Goal: Task Accomplishment & Management: Use online tool/utility

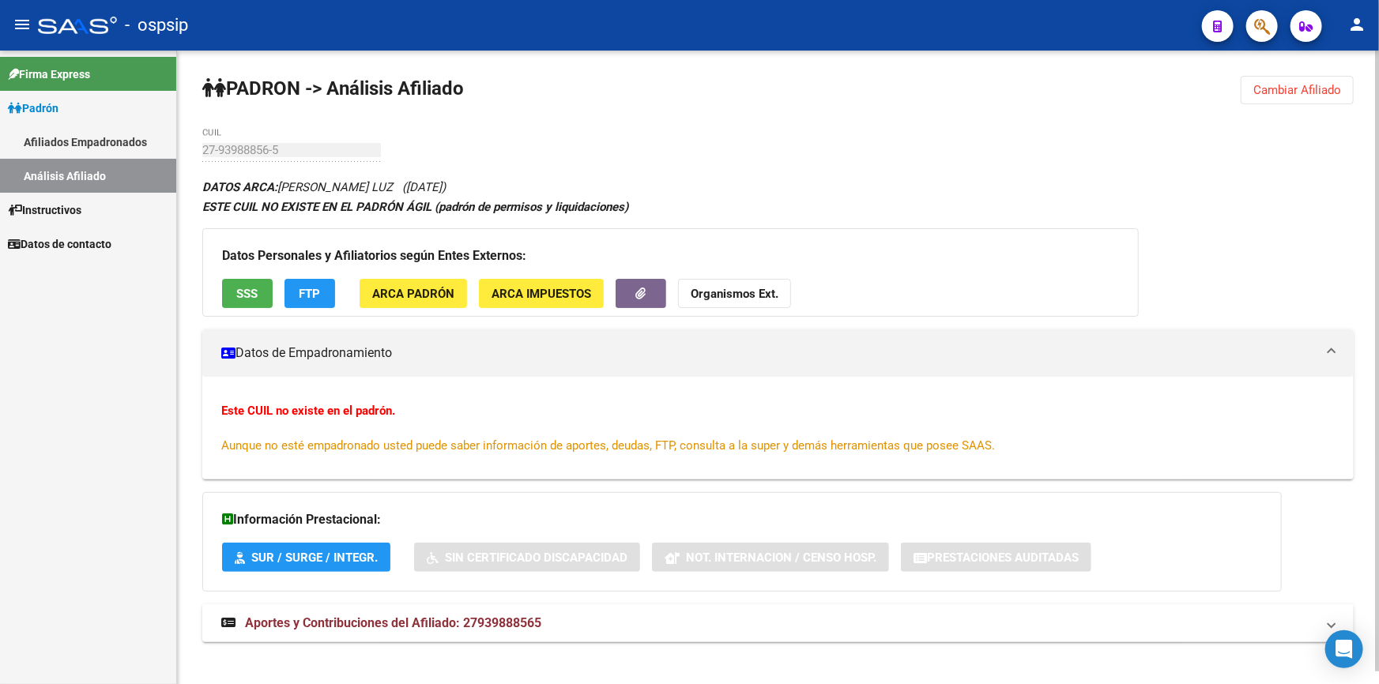
click at [1285, 86] on span "Cambiar Afiliado" at bounding box center [1298, 90] width 88 height 14
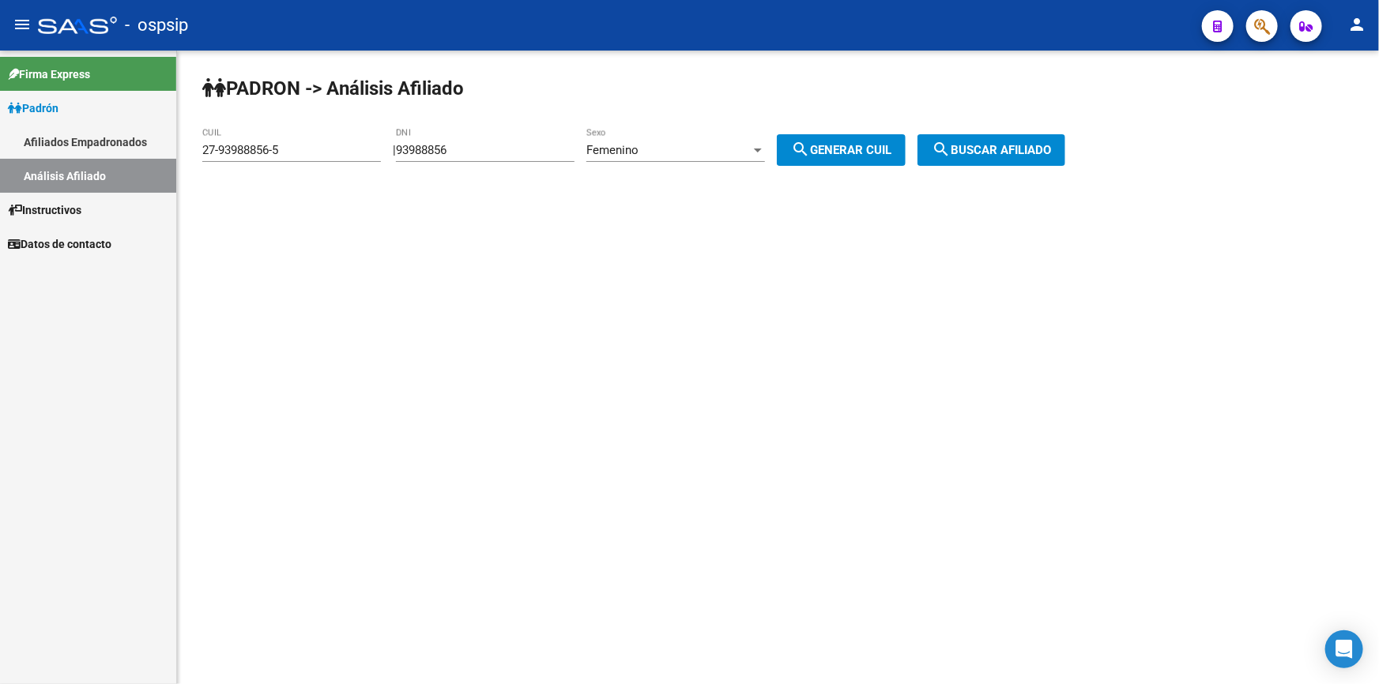
click at [478, 143] on input "93988856" at bounding box center [485, 150] width 179 height 14
paste input "43796275"
type input "43796275"
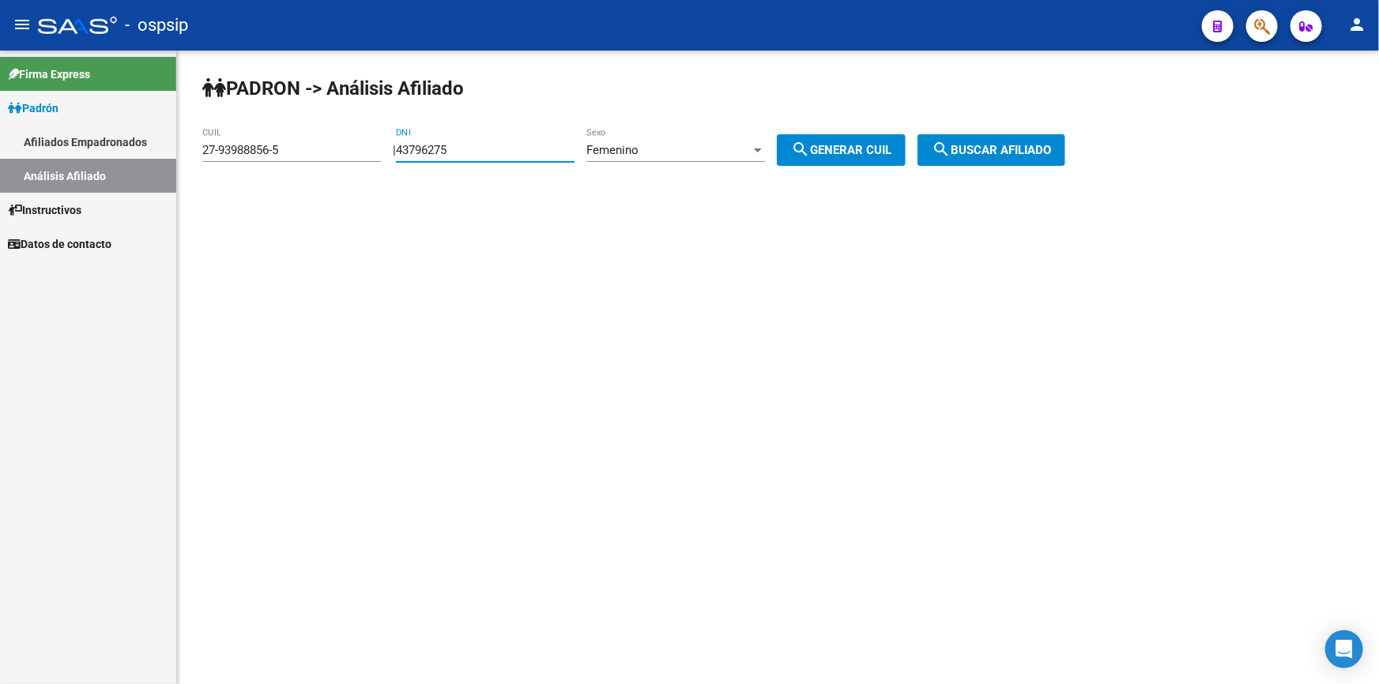
click at [706, 153] on div "Femenino" at bounding box center [668, 150] width 164 height 14
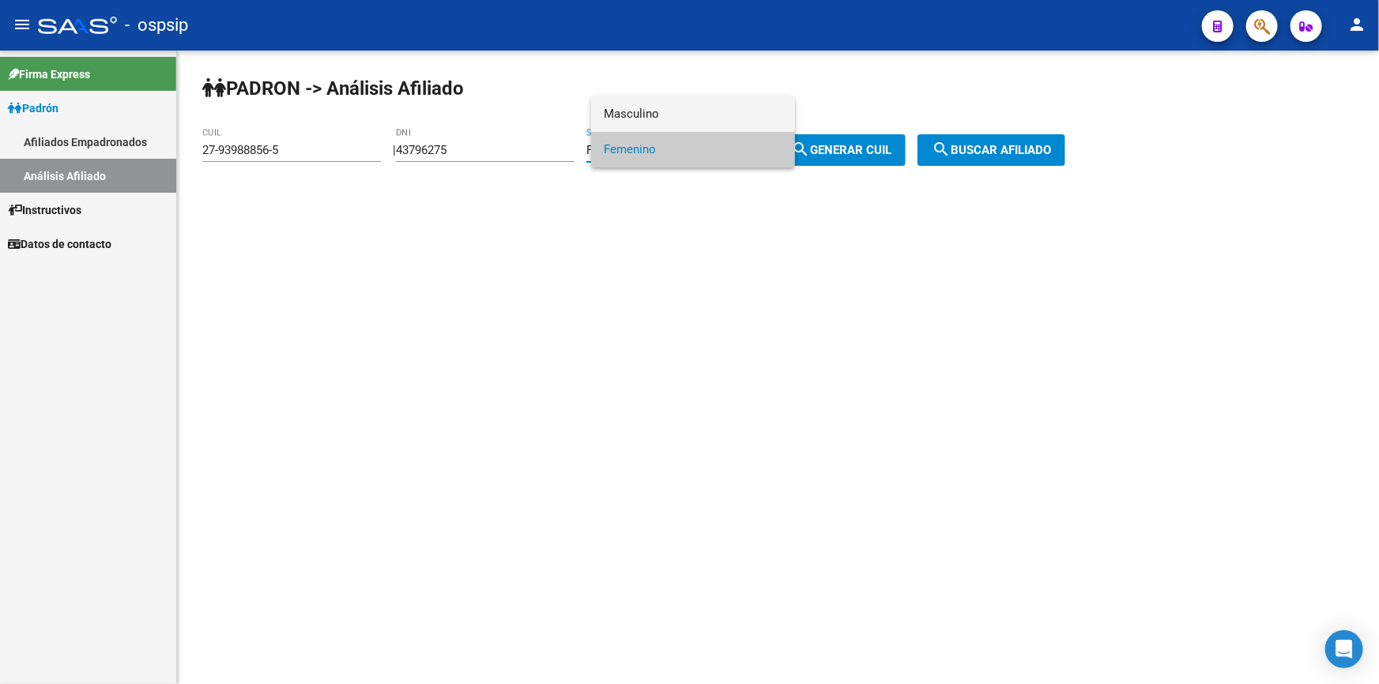
click at [692, 114] on span "Masculino" at bounding box center [693, 114] width 179 height 36
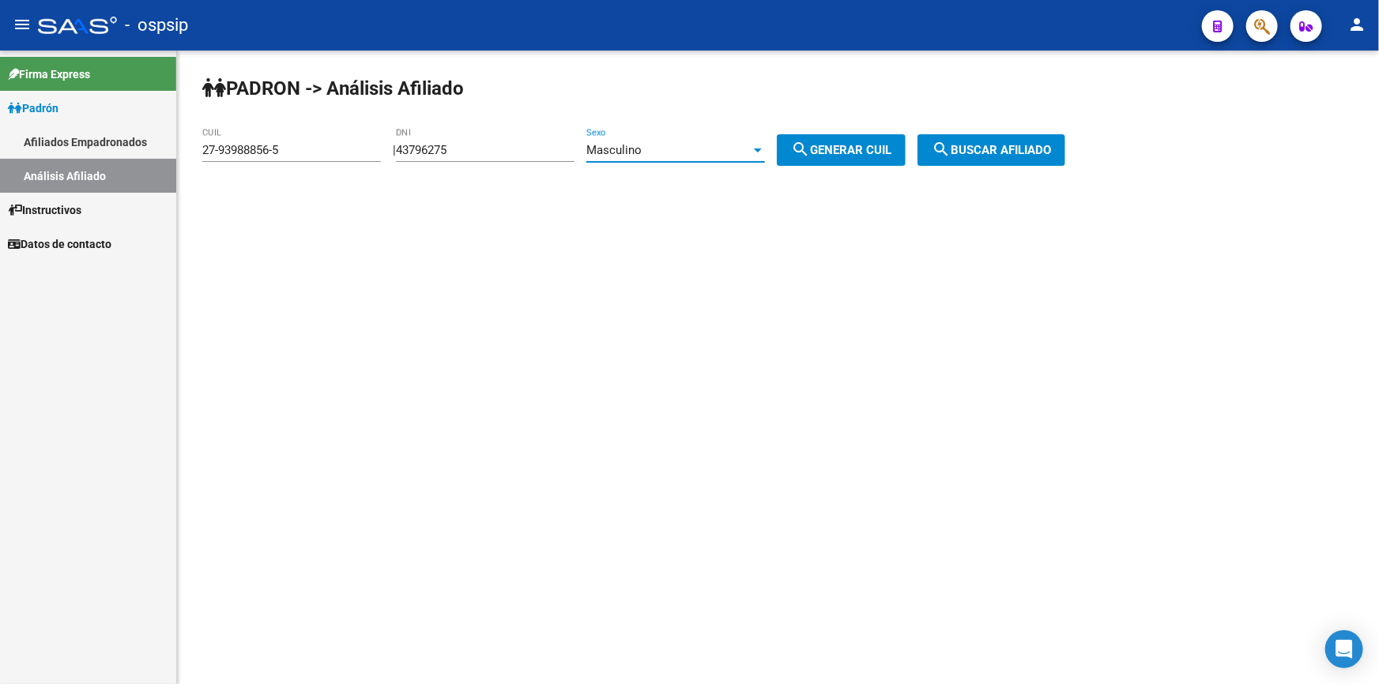
click at [854, 149] on span "search Generar CUIL" at bounding box center [841, 150] width 100 height 14
type input "20-43796275-9"
click at [951, 145] on mat-icon "search" at bounding box center [941, 149] width 19 height 19
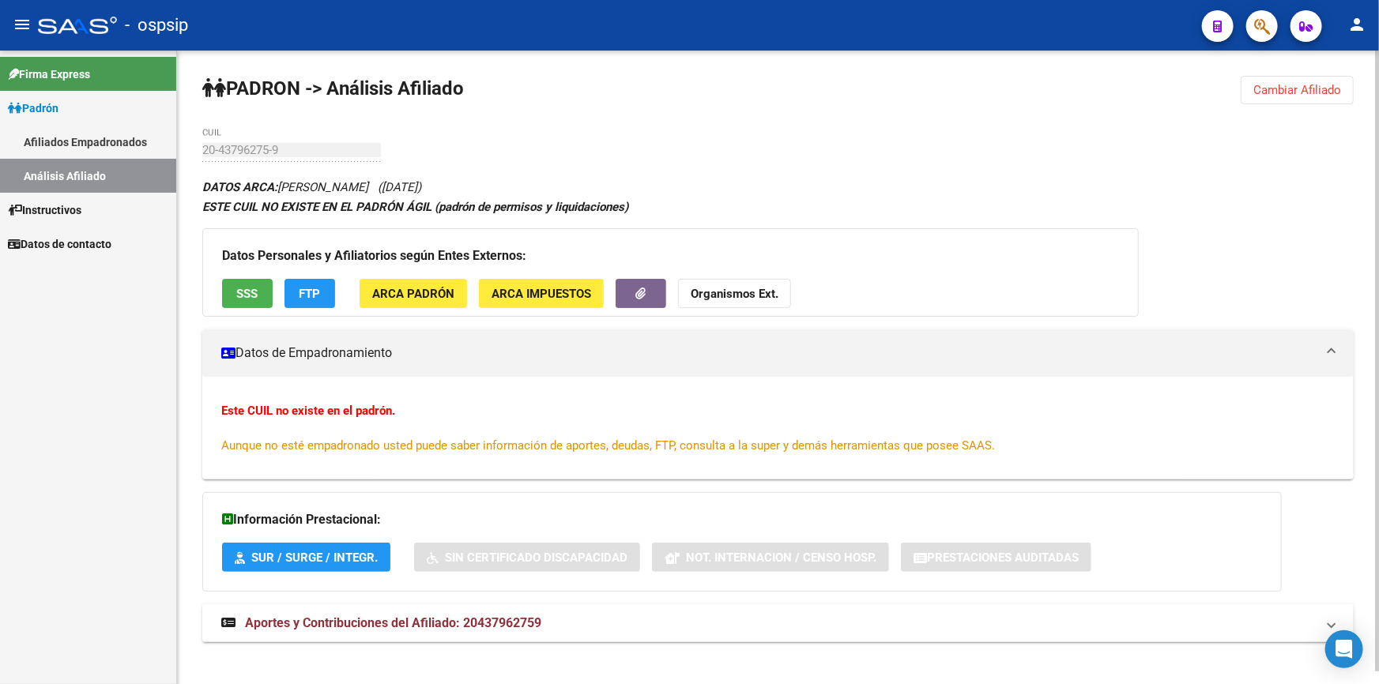
click at [248, 287] on span "SSS" at bounding box center [247, 294] width 21 height 14
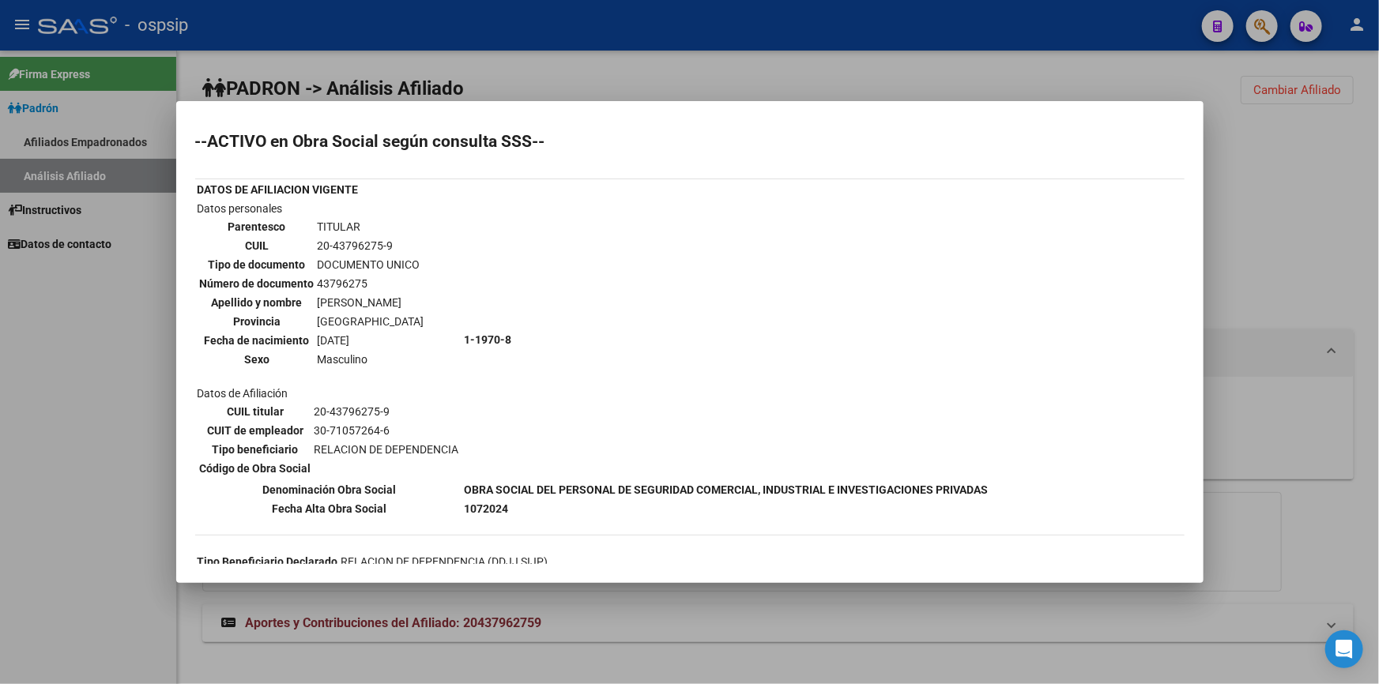
click at [779, 63] on div at bounding box center [689, 342] width 1379 height 684
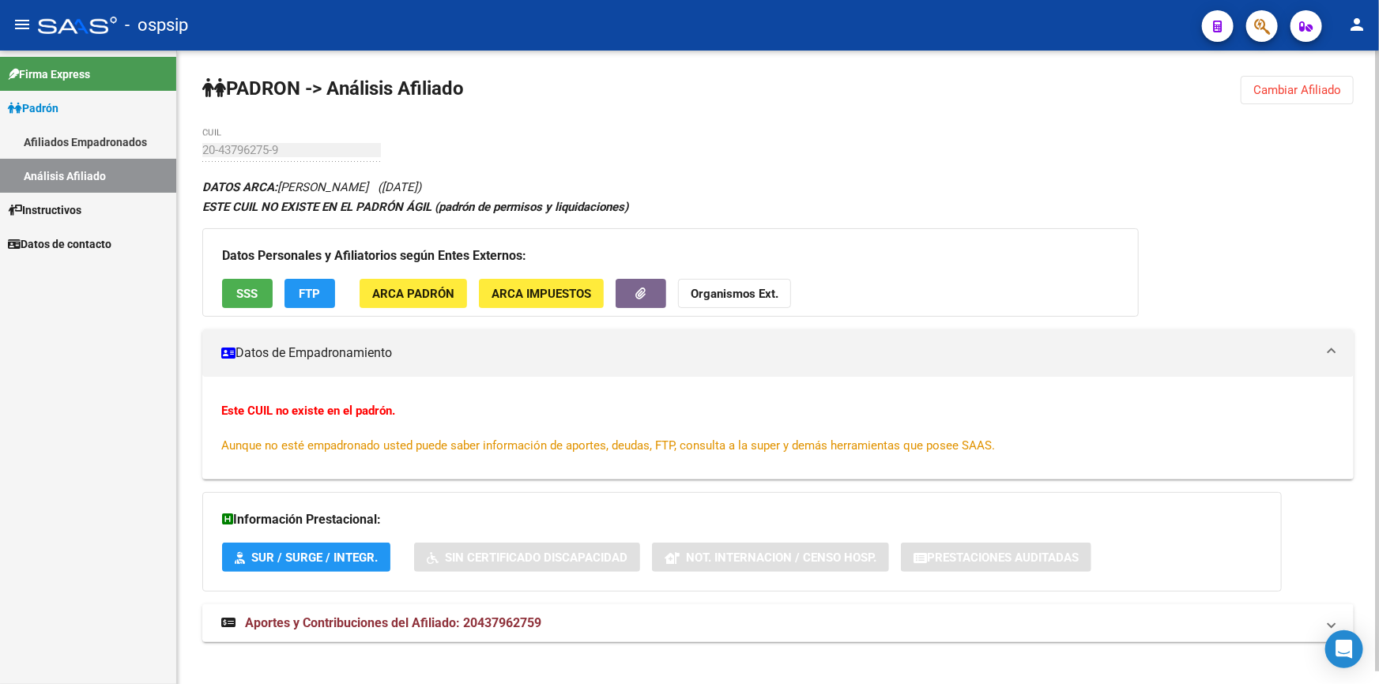
click at [1309, 78] on button "Cambiar Afiliado" at bounding box center [1297, 90] width 113 height 28
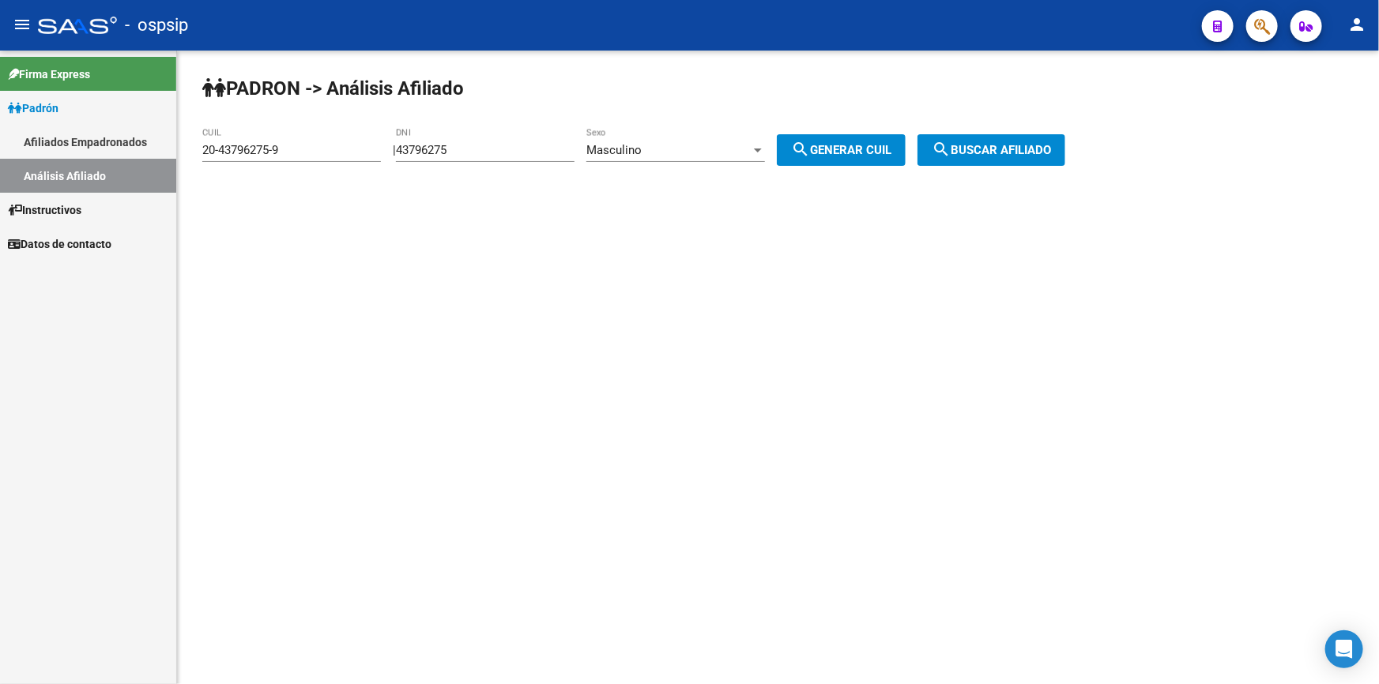
click at [542, 148] on input "43796275" at bounding box center [485, 150] width 179 height 14
paste input "3946515"
type input "39465155"
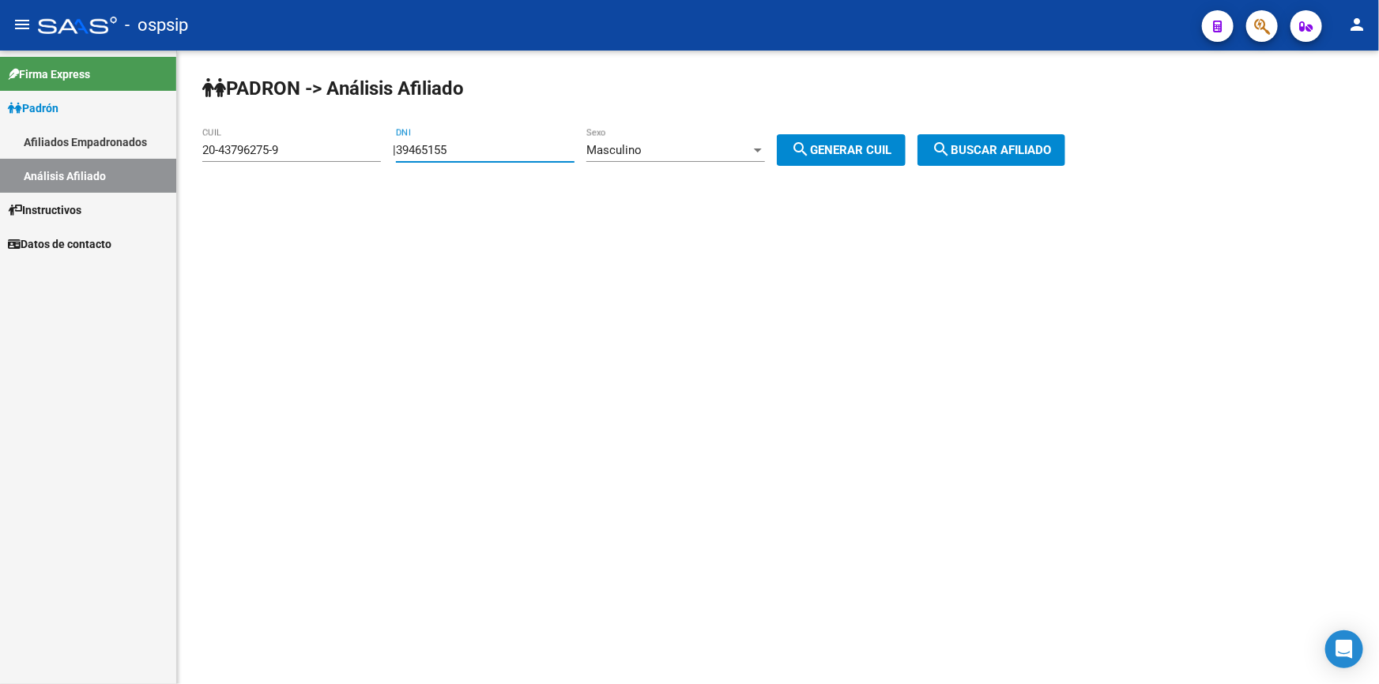
click at [751, 147] on div "Masculino" at bounding box center [668, 150] width 164 height 14
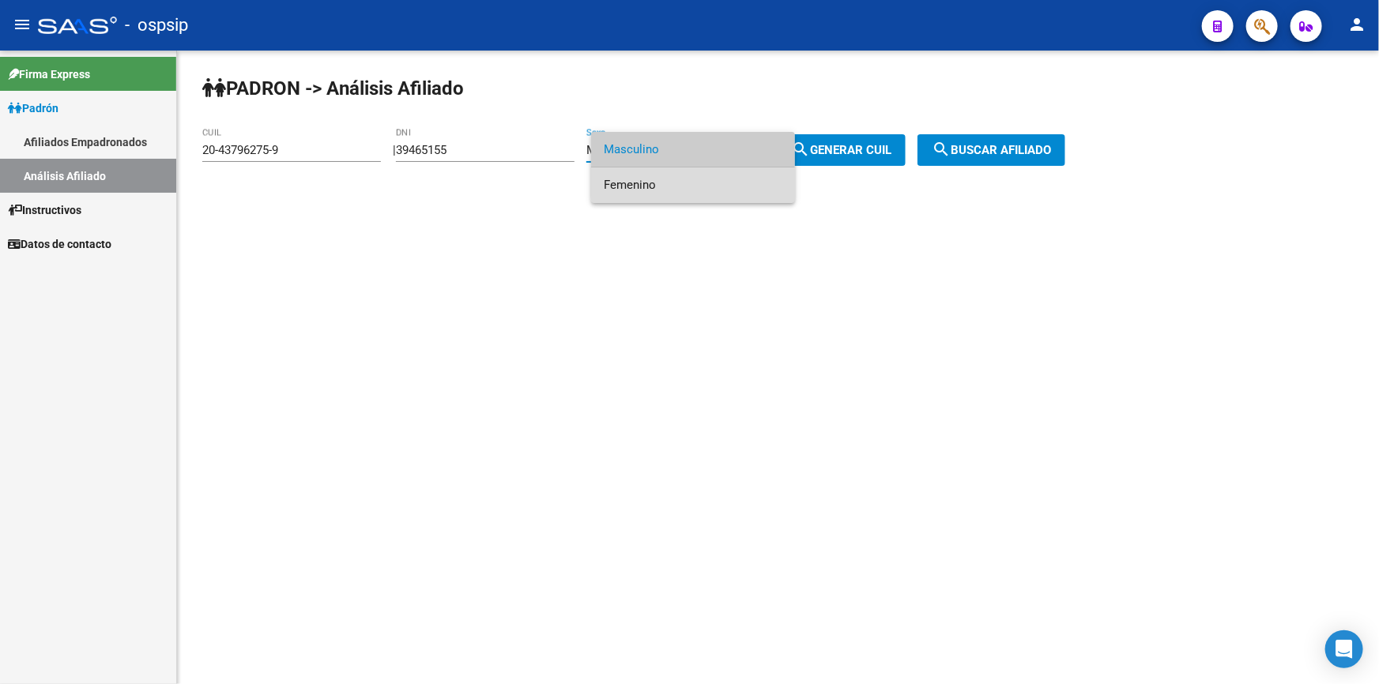
click at [735, 181] on span "Femenino" at bounding box center [693, 186] width 179 height 36
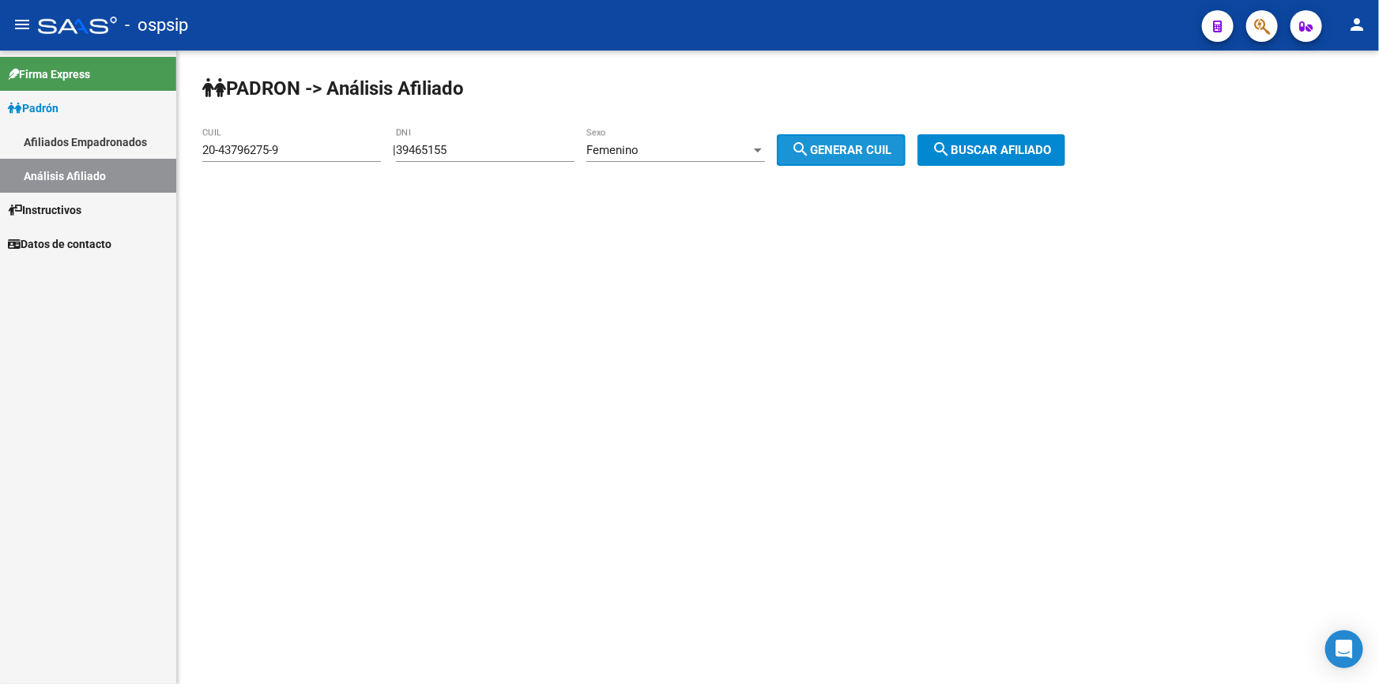
click at [831, 149] on span "search Generar CUIL" at bounding box center [841, 150] width 100 height 14
type input "27-39465155-4"
click at [951, 145] on mat-icon "search" at bounding box center [941, 149] width 19 height 19
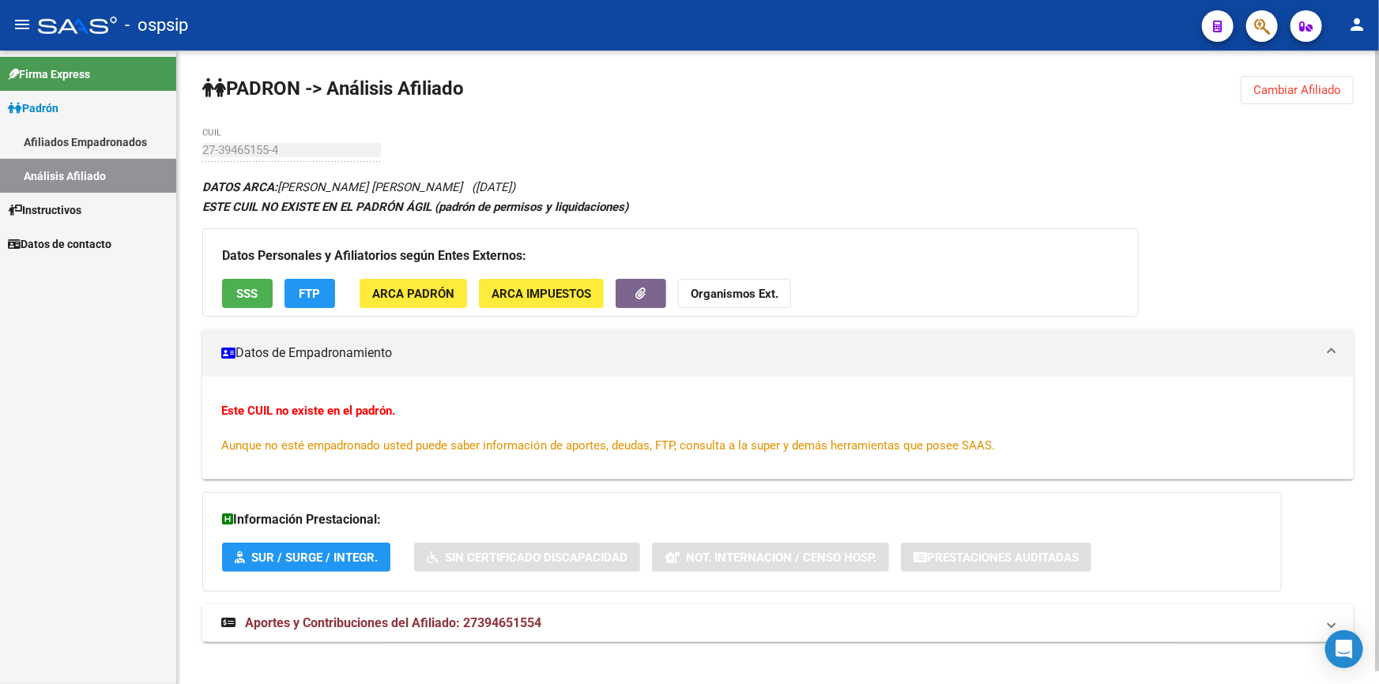
click at [263, 273] on div "Datos Personales y Afiliatorios según Entes Externos: SSS FTP ARCA Padrón ARCA …" at bounding box center [670, 272] width 937 height 89
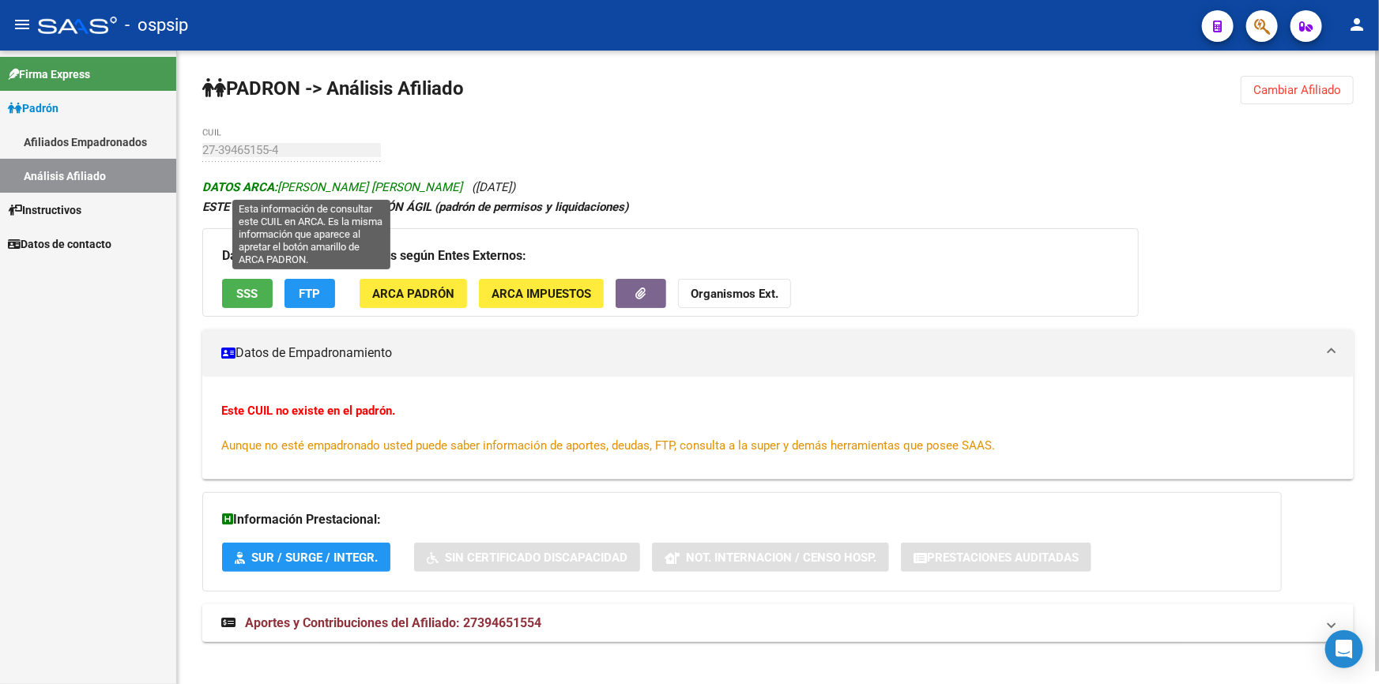
drag, startPoint x: 418, startPoint y: 183, endPoint x: 280, endPoint y: 186, distance: 138.3
click at [280, 186] on span "DATOS ARCA: [PERSON_NAME] [PERSON_NAME]" at bounding box center [332, 187] width 260 height 14
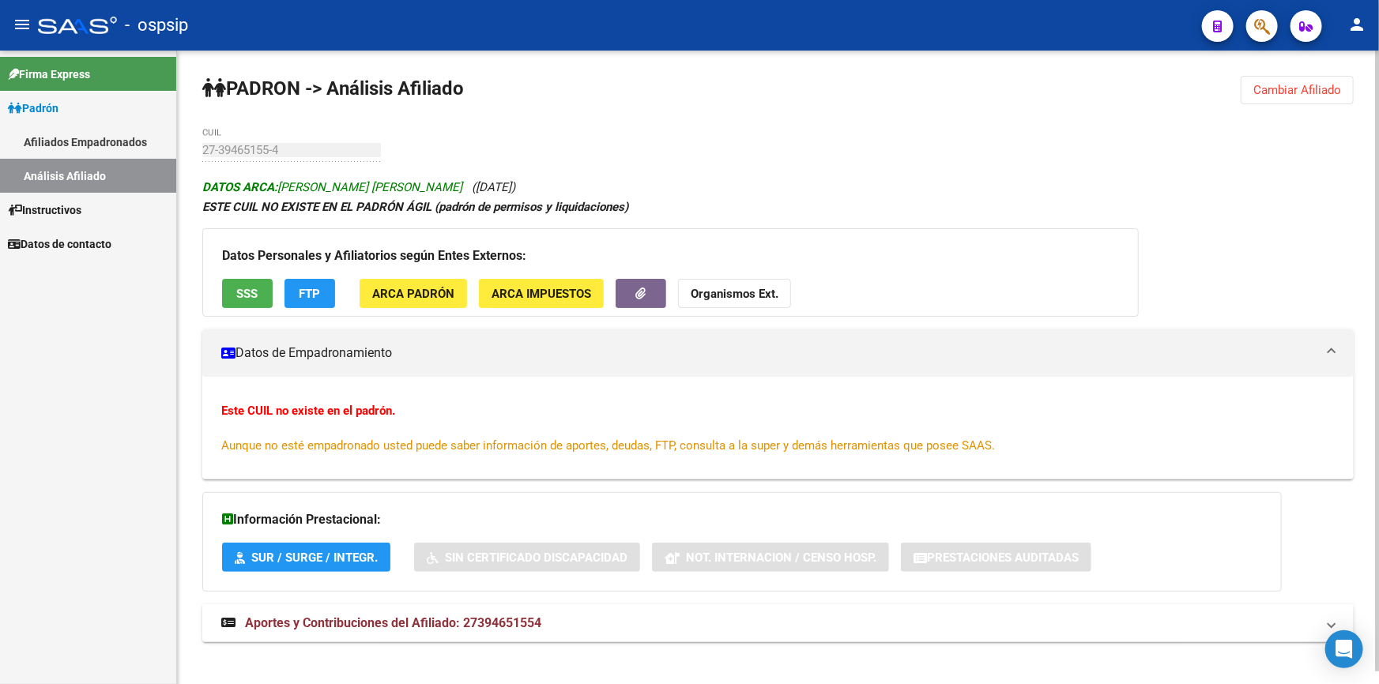
copy span "[PERSON_NAME] [PERSON_NAME]"
click at [247, 292] on span "SSS" at bounding box center [247, 294] width 21 height 14
